Goal: Task Accomplishment & Management: Manage account settings

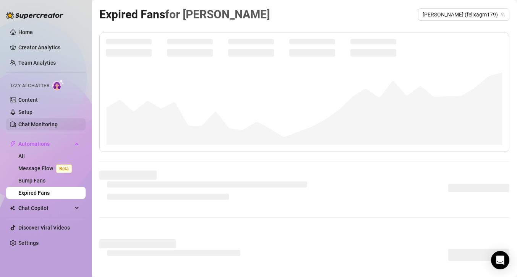
click at [35, 121] on link "Chat Monitoring" at bounding box center [37, 124] width 39 height 6
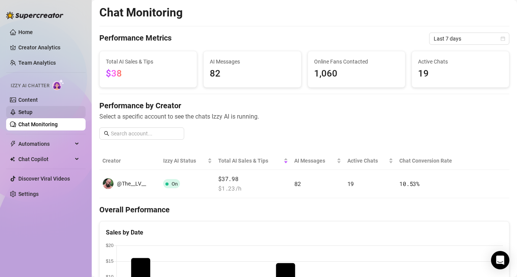
click at [32, 115] on link "Setup" at bounding box center [25, 112] width 14 height 6
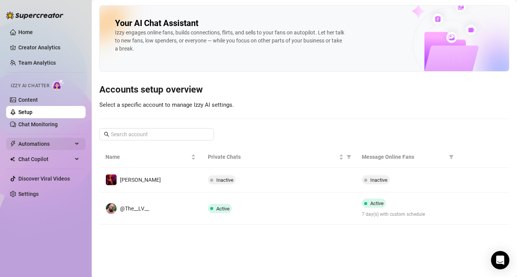
click at [38, 148] on span "Automations" at bounding box center [45, 144] width 54 height 12
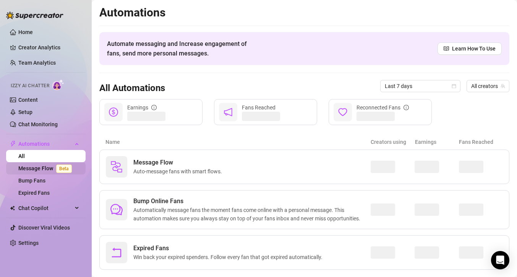
click at [39, 165] on link "Message Flow Beta" at bounding box center [46, 168] width 57 height 6
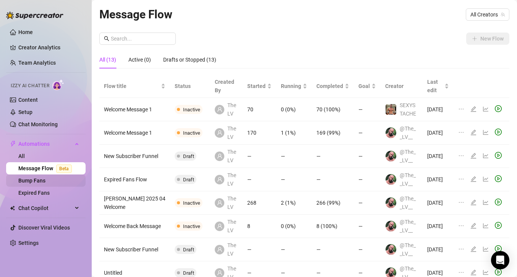
click at [37, 178] on link "Bump Fans" at bounding box center [31, 180] width 27 height 6
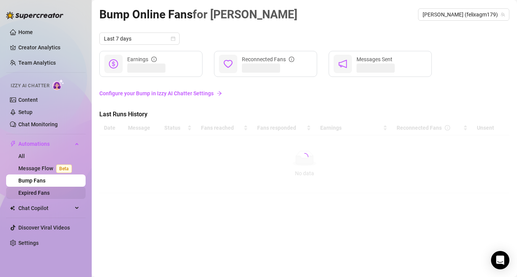
click at [35, 196] on link "Expired Fans" at bounding box center [33, 193] width 31 height 6
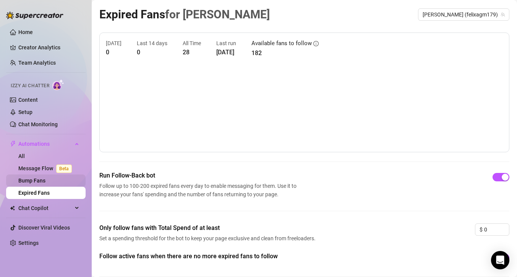
click at [37, 181] on link "Bump Fans" at bounding box center [31, 180] width 27 height 6
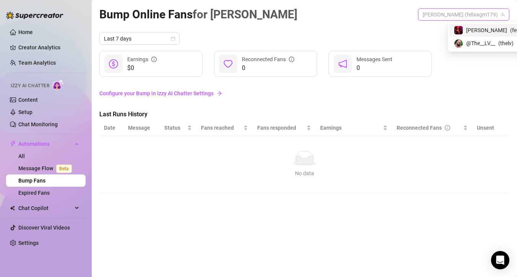
click at [465, 13] on span "[PERSON_NAME] (felixagm179)" at bounding box center [464, 14] width 82 height 11
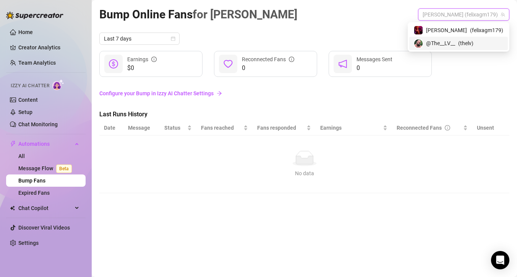
click at [455, 46] on span "@The__LV__" at bounding box center [440, 43] width 29 height 8
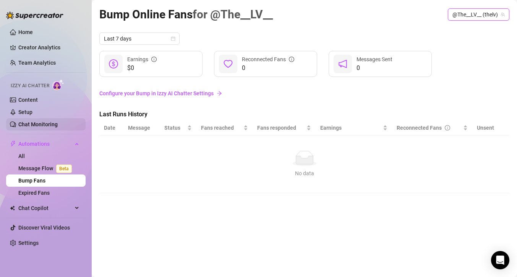
click at [33, 123] on link "Chat Monitoring" at bounding box center [37, 124] width 39 height 6
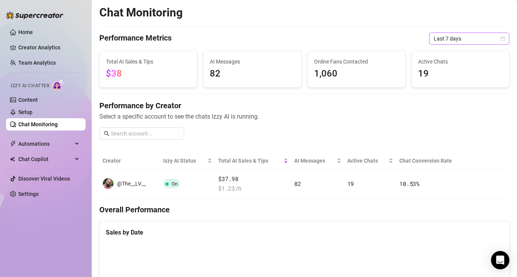
click at [446, 39] on span "Last 7 days" at bounding box center [469, 38] width 71 height 11
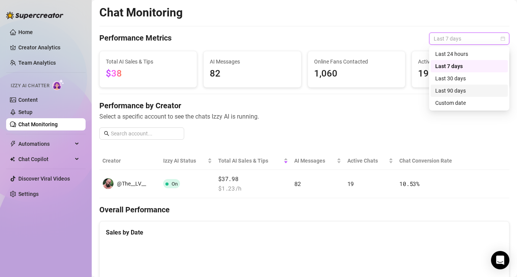
click at [459, 91] on div "Last 90 days" at bounding box center [469, 90] width 68 height 8
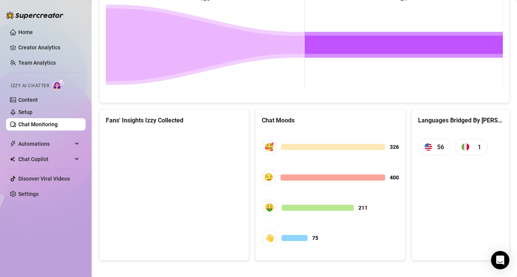
scroll to position [407, 0]
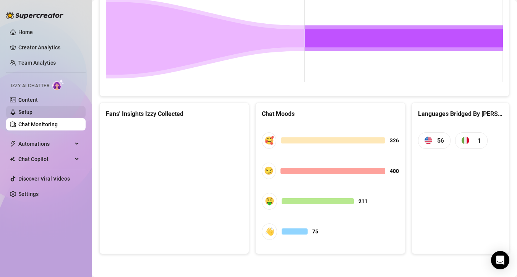
click at [18, 110] on link "Setup" at bounding box center [25, 112] width 14 height 6
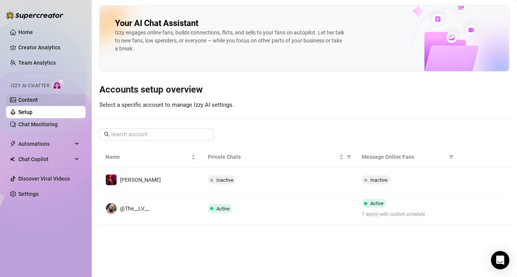
click at [21, 100] on link "Content" at bounding box center [27, 100] width 19 height 6
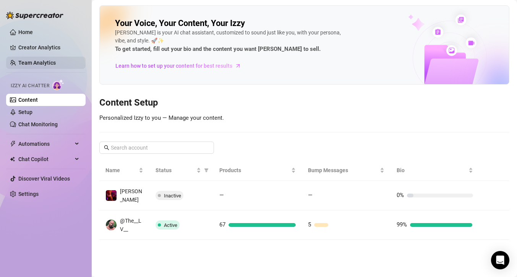
click at [31, 65] on link "Team Analytics" at bounding box center [36, 63] width 37 height 6
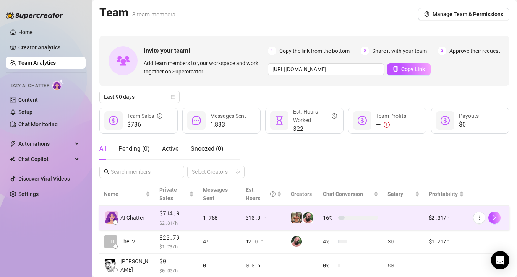
click at [443, 220] on div "$2.31 /h" at bounding box center [446, 217] width 35 height 8
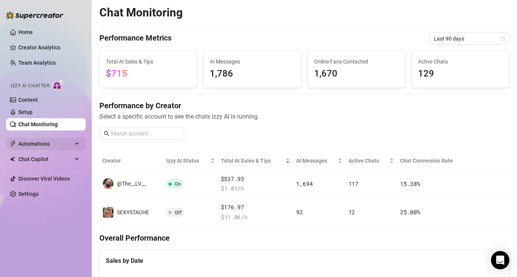
click at [45, 146] on span "Automations" at bounding box center [45, 144] width 54 height 12
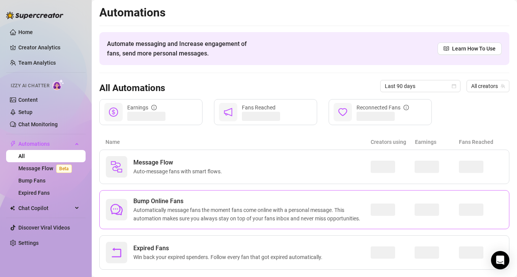
click at [174, 215] on span "Automatically message fans the moment fans come online with a personal message.…" at bounding box center [251, 214] width 237 height 17
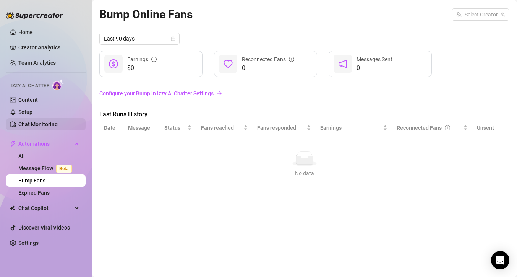
click at [42, 127] on link "Chat Monitoring" at bounding box center [37, 124] width 39 height 6
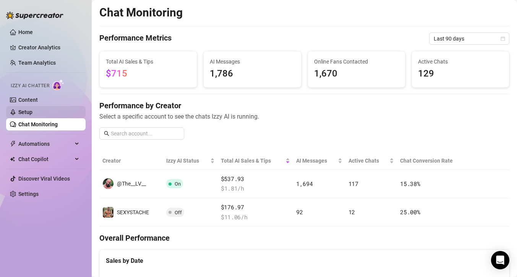
click at [32, 113] on link "Setup" at bounding box center [25, 112] width 14 height 6
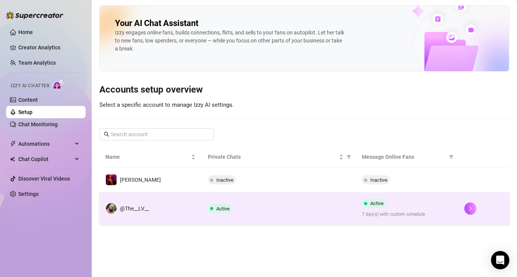
click at [219, 213] on td "Active" at bounding box center [279, 208] width 154 height 32
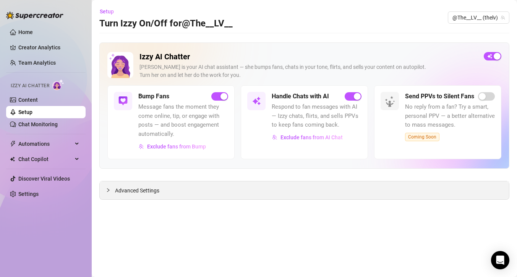
click at [128, 182] on div "Advanced Settings" at bounding box center [304, 190] width 409 height 18
click at [126, 195] on div "Advanced Settings" at bounding box center [304, 190] width 409 height 18
click at [116, 191] on span "Advanced Settings" at bounding box center [137, 190] width 44 height 8
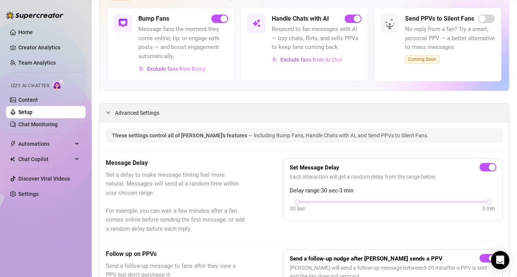
scroll to position [65, 0]
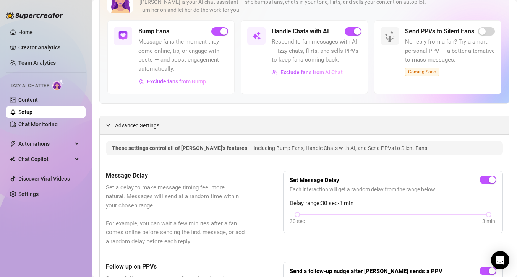
click at [142, 125] on span "Advanced Settings" at bounding box center [137, 125] width 44 height 8
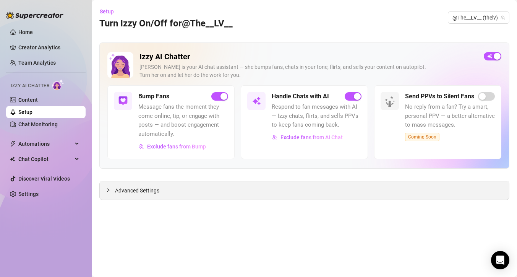
scroll to position [0, 0]
click at [141, 190] on span "Advanced Settings" at bounding box center [137, 190] width 44 height 8
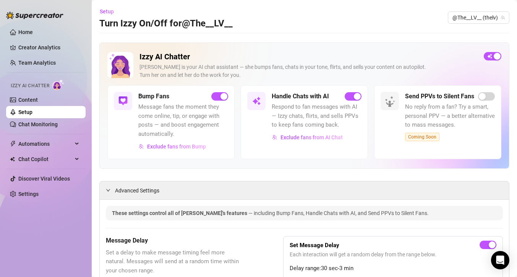
scroll to position [63, 0]
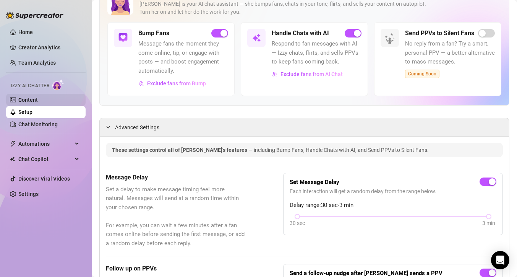
click at [34, 102] on link "Content" at bounding box center [27, 100] width 19 height 6
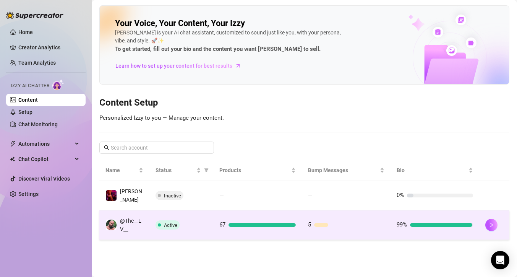
click at [147, 227] on td "@The__LV__" at bounding box center [124, 224] width 50 height 29
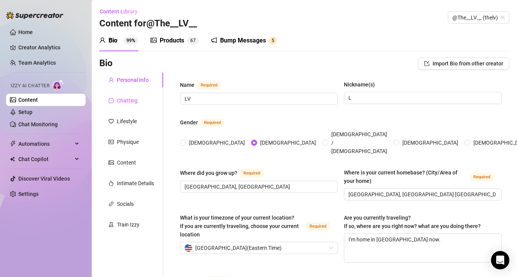
click at [132, 102] on div "Chatting" at bounding box center [127, 100] width 21 height 8
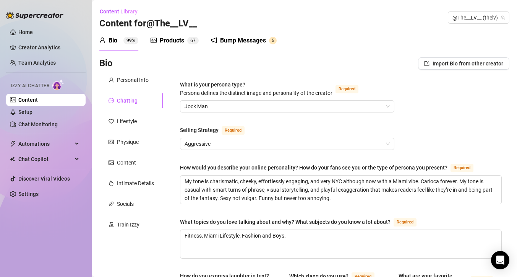
click at [243, 42] on div "Bump Messages" at bounding box center [243, 40] width 46 height 9
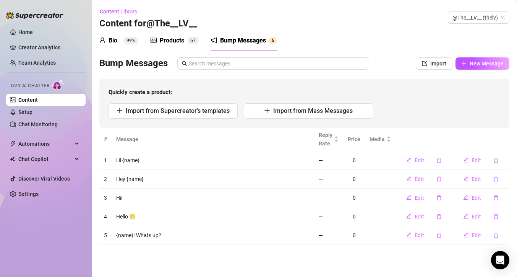
click at [123, 41] on div "Bio 99%" at bounding box center [118, 40] width 39 height 9
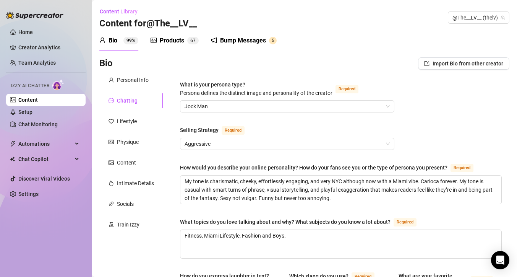
click at [165, 41] on div "Products" at bounding box center [172, 40] width 24 height 9
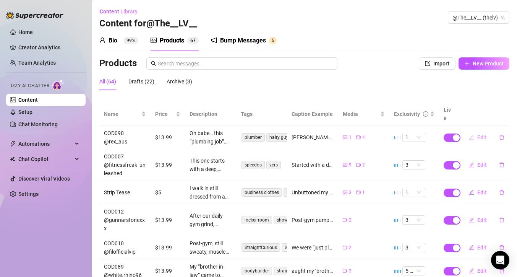
click at [481, 134] on span "Edit" at bounding box center [482, 137] width 10 height 6
type textarea "[PERSON_NAME] called me to fix a leak… but ended up flooding me instead 😈 Wanna…"
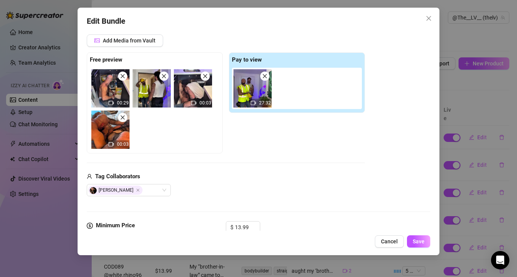
scroll to position [207, 0]
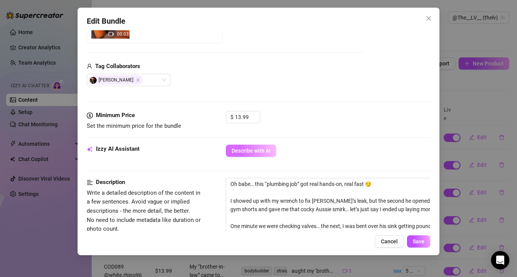
click at [252, 149] on span "Describe with AI" at bounding box center [251, 151] width 39 height 6
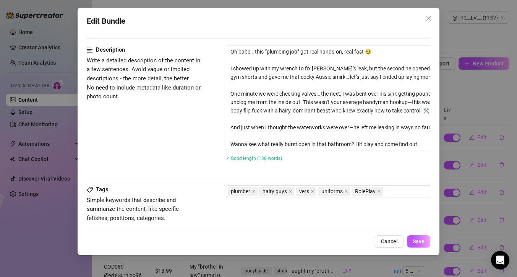
scroll to position [552, 0]
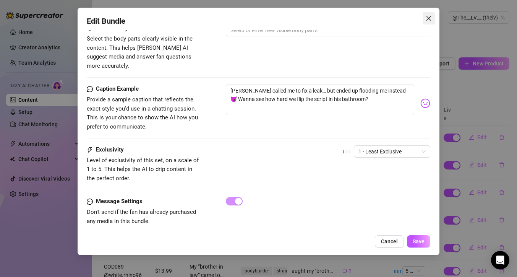
click at [428, 22] on button "Close" at bounding box center [429, 18] width 12 height 12
